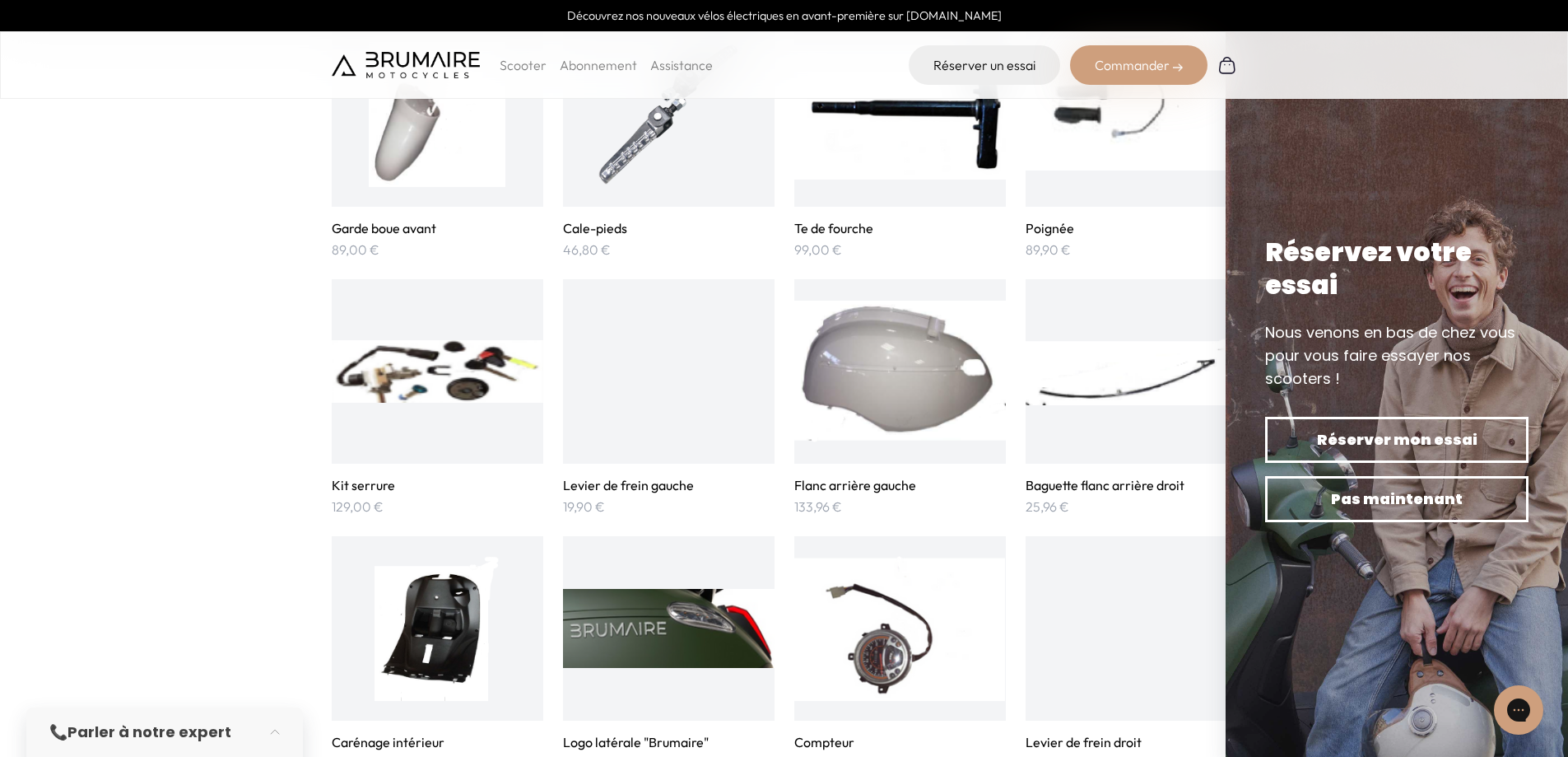
scroll to position [1153, 0]
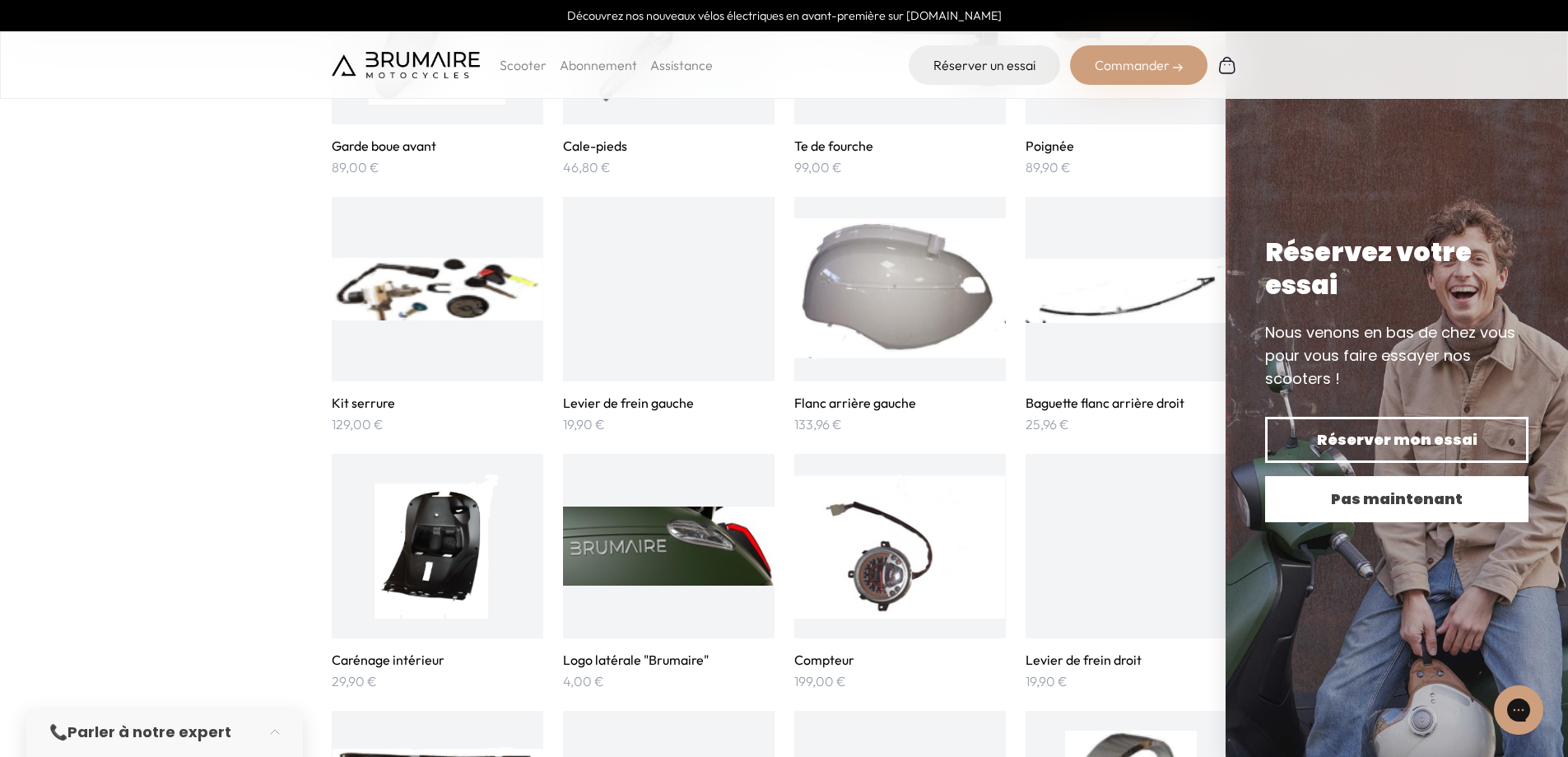
click at [1453, 492] on span "Pas maintenant" at bounding box center [1396, 499] width 205 height 23
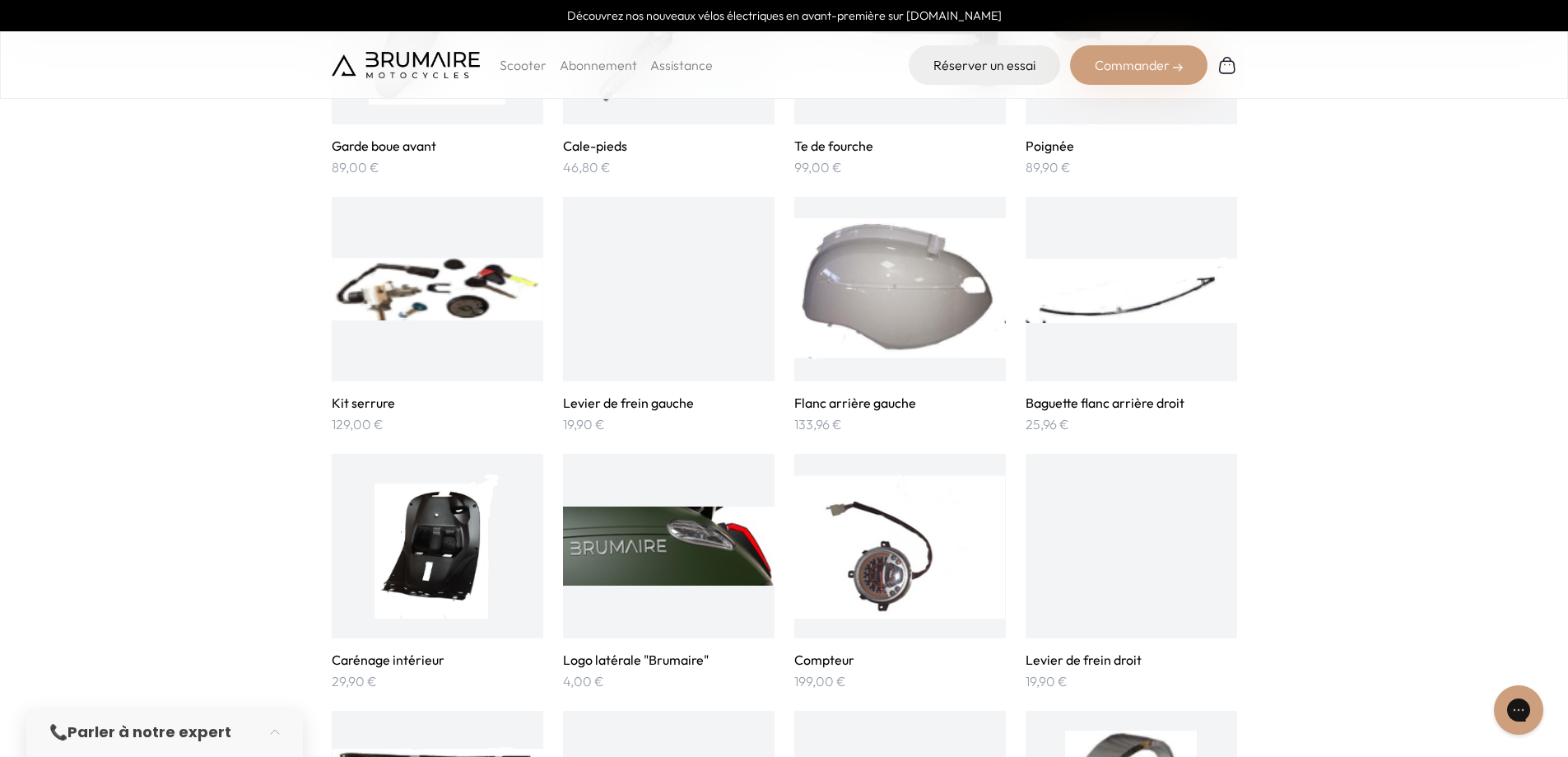
click at [673, 342] on div at bounding box center [668, 289] width 212 height 184
